Goal: Task Accomplishment & Management: Complete application form

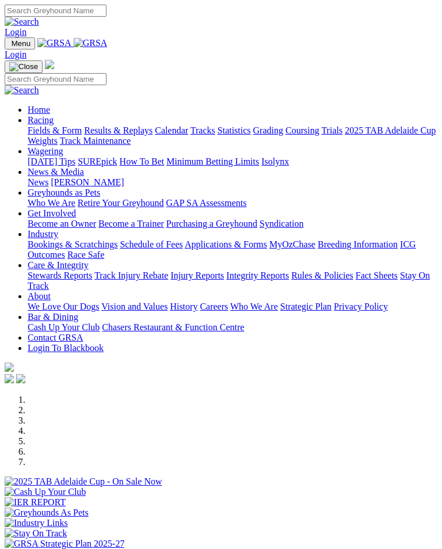
click at [9, 46] on img "Toggle navigation" at bounding box center [9, 46] width 0 height 0
click at [345, 60] on div at bounding box center [221, 66] width 433 height 13
click at [38, 62] on img "Toggle navigation" at bounding box center [23, 66] width 29 height 9
click at [340, 529] on div at bounding box center [221, 529] width 433 height 0
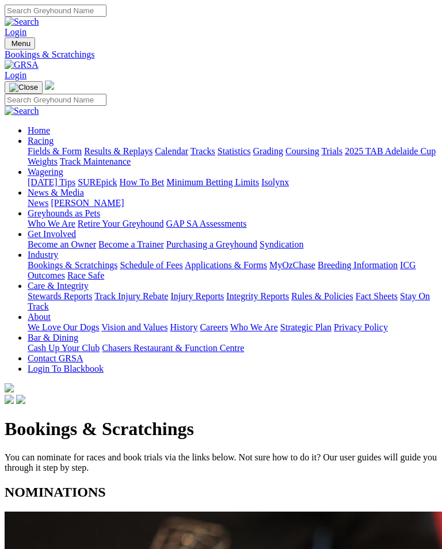
scroll to position [253, 0]
